Goal: Information Seeking & Learning: Learn about a topic

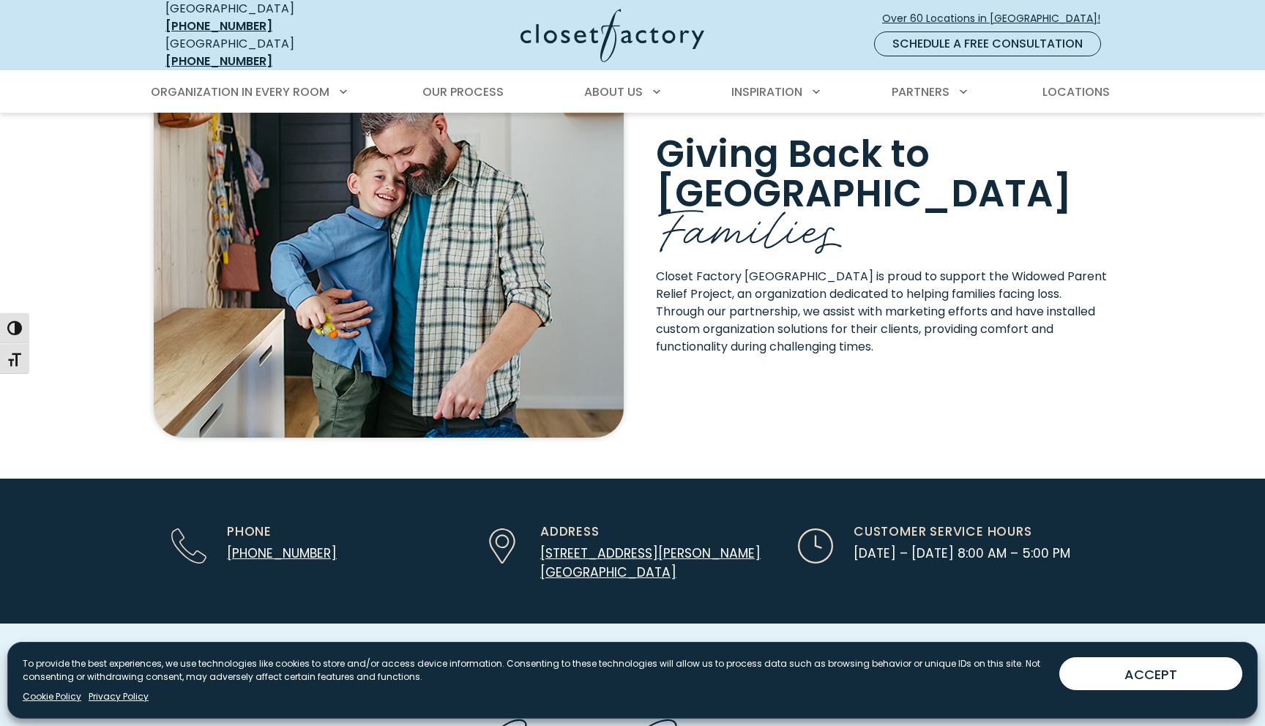
scroll to position [2942, 0]
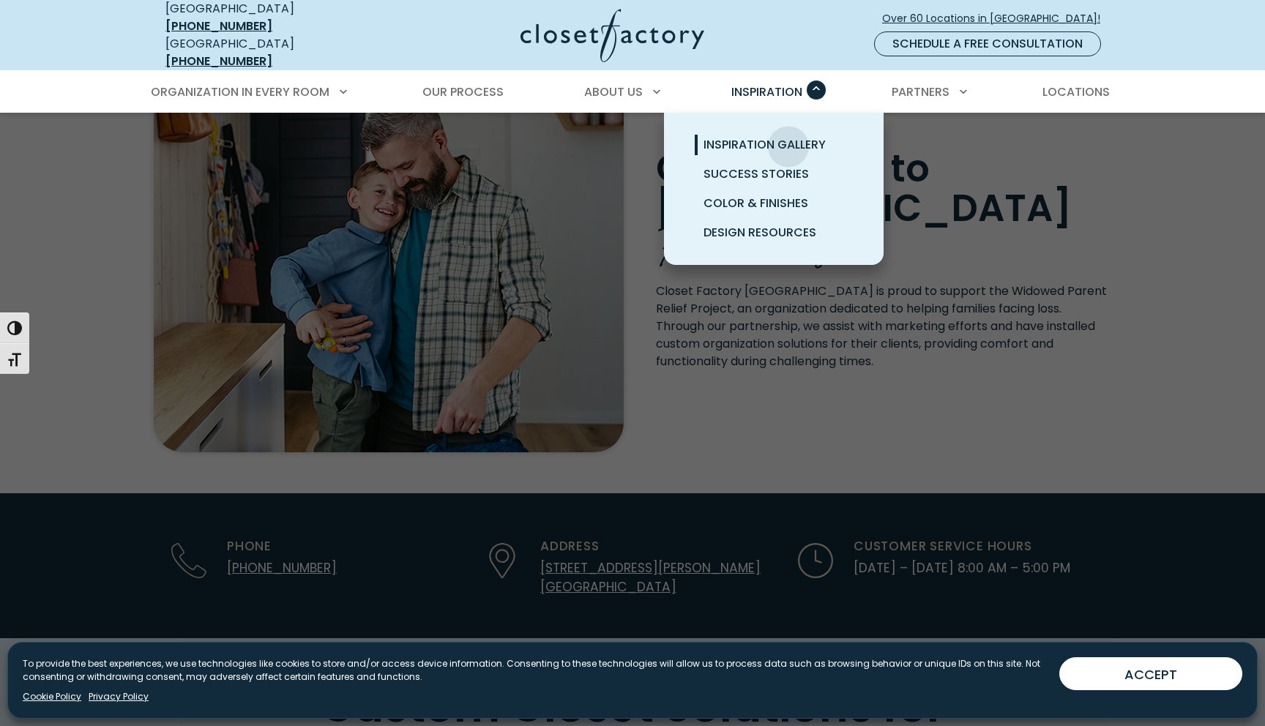
click at [789, 136] on span "Inspiration Gallery" at bounding box center [765, 144] width 122 height 17
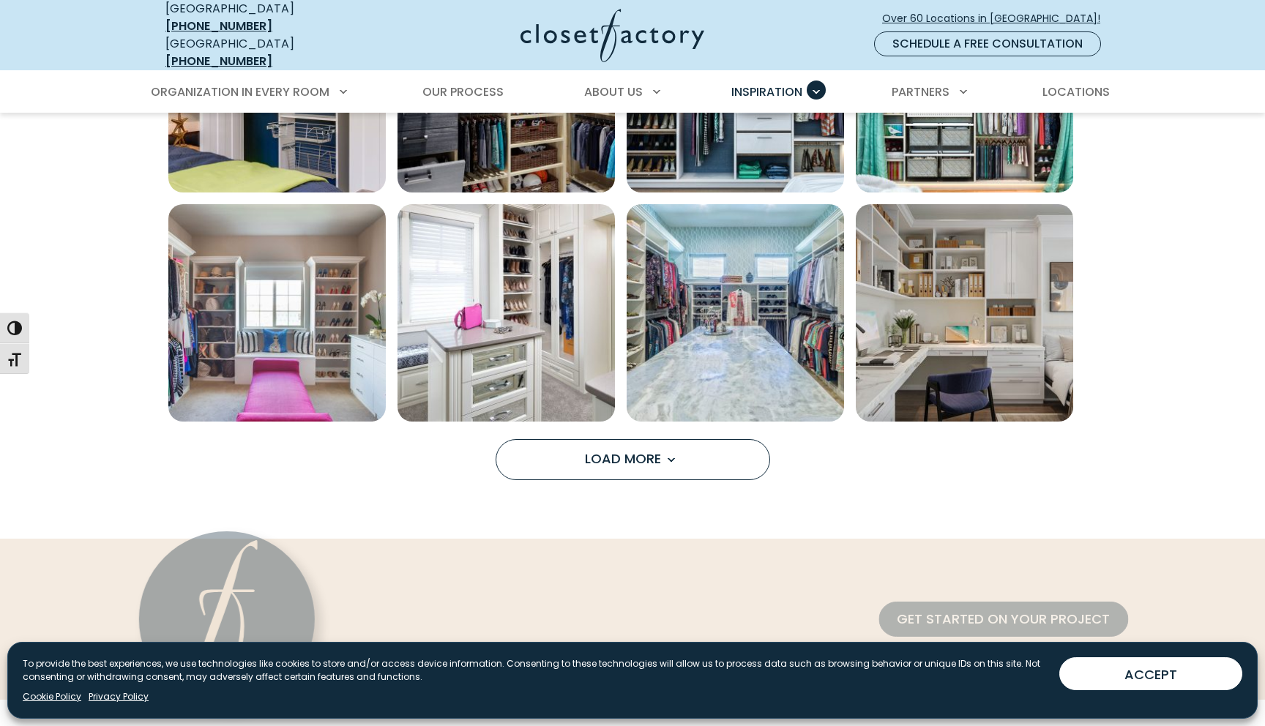
scroll to position [1137, 0]
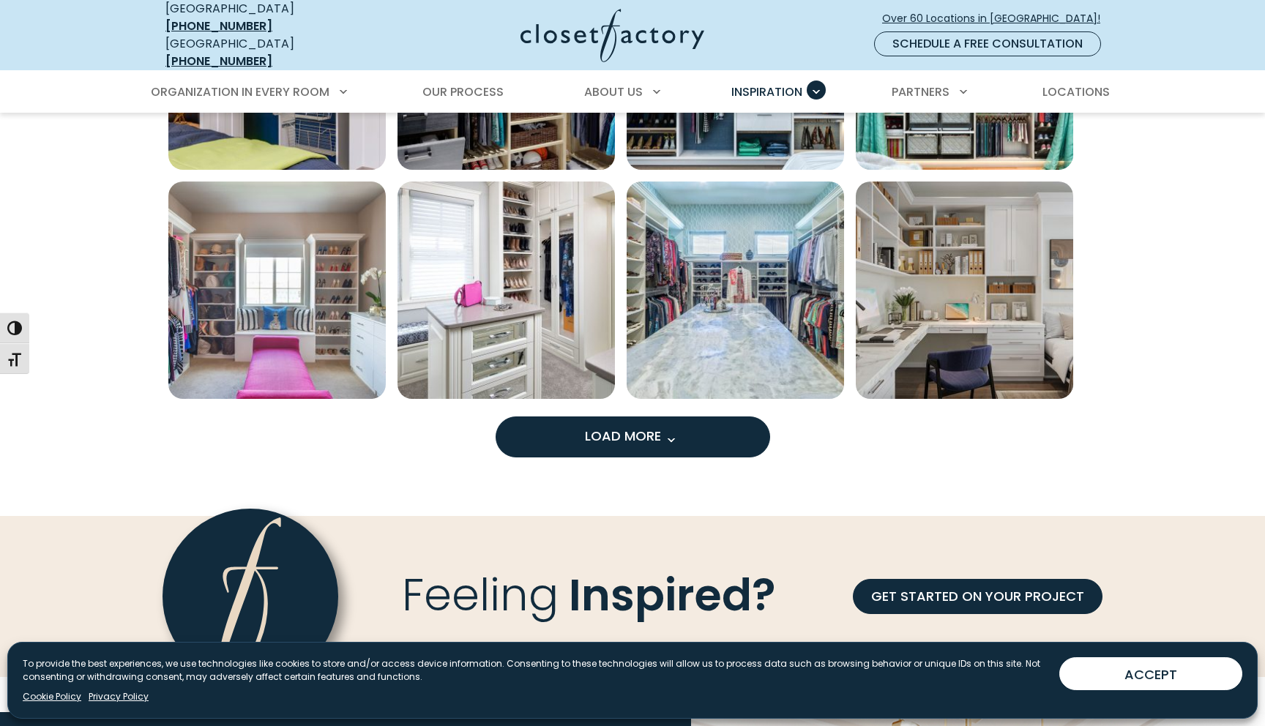
click at [626, 430] on span "Load More" at bounding box center [632, 436] width 95 height 18
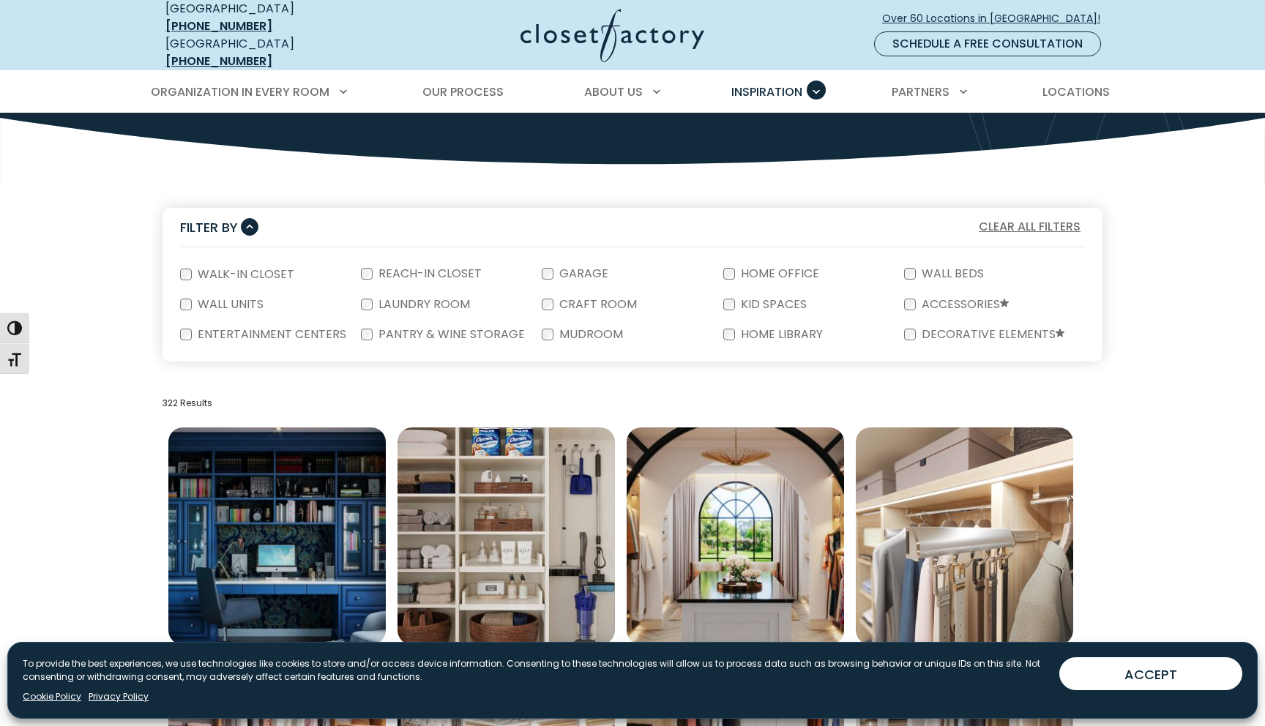
scroll to position [271, 0]
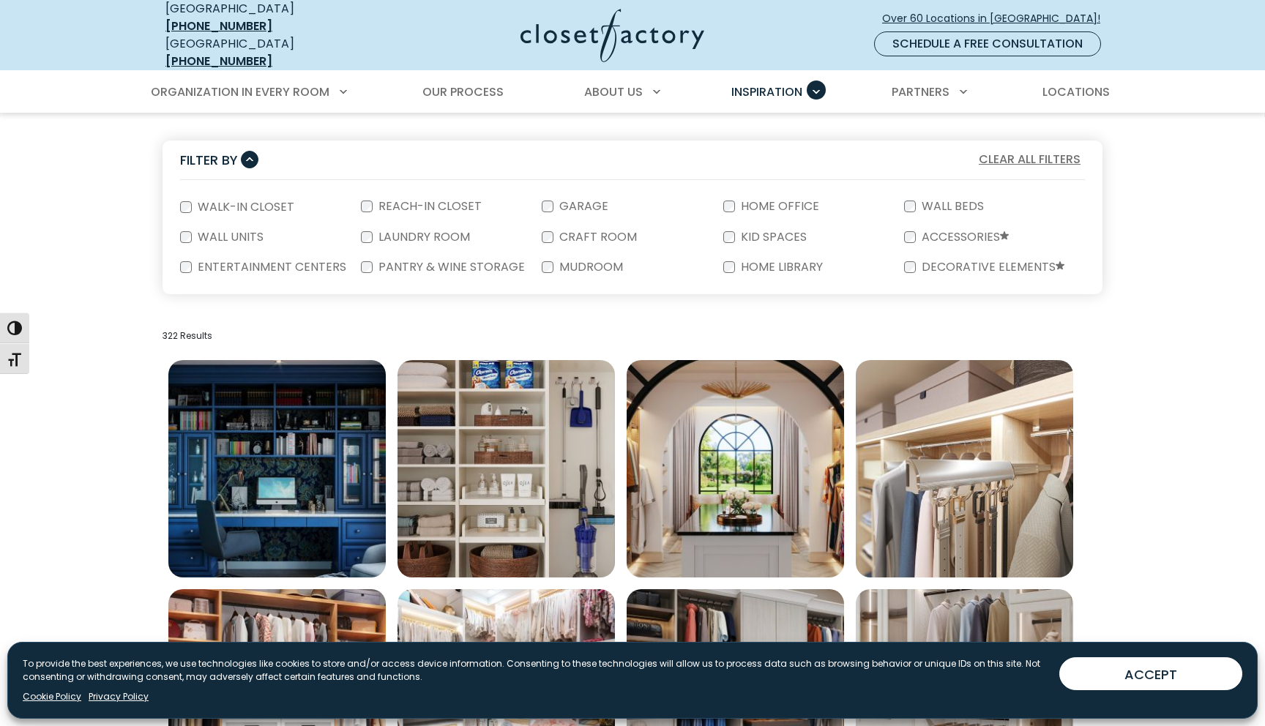
click at [177, 190] on form "Walk-In Closet Reach-In Closet Garage Home Office Wall Beds Wall Units Laundry …" at bounding box center [633, 237] width 940 height 114
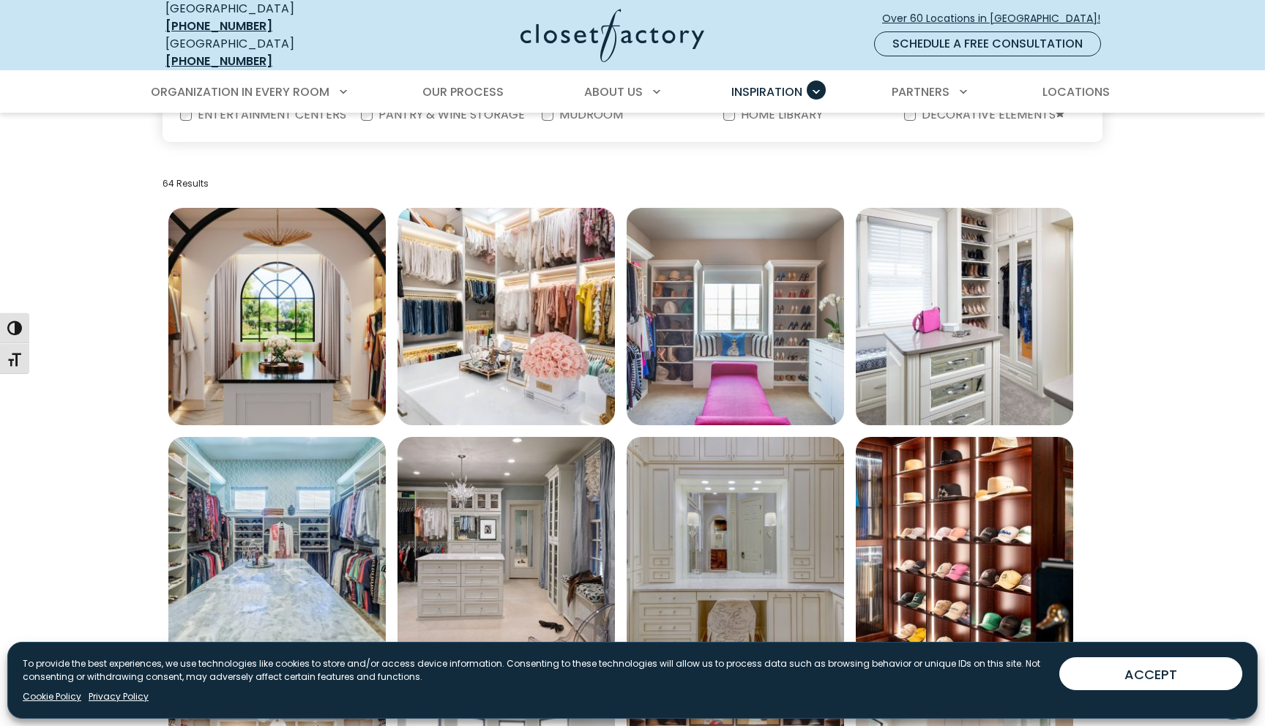
scroll to position [261, 0]
